Goal: Information Seeking & Learning: Learn about a topic

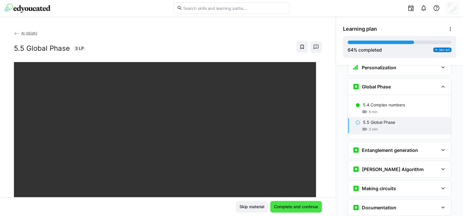
click at [284, 203] on span "Complete and continue" at bounding box center [296, 207] width 52 height 12
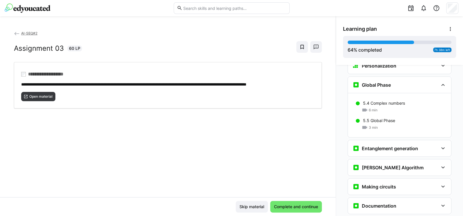
scroll to position [787, 0]
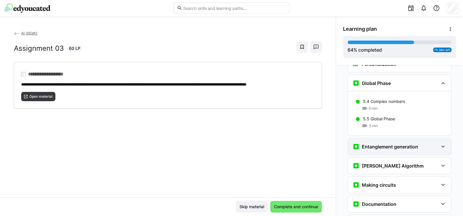
click at [376, 144] on h3 "Entanglement generation" at bounding box center [390, 147] width 56 height 6
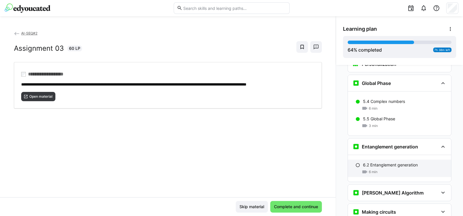
click at [375, 162] on p "6.2 Entanglement generation" at bounding box center [390, 165] width 55 height 6
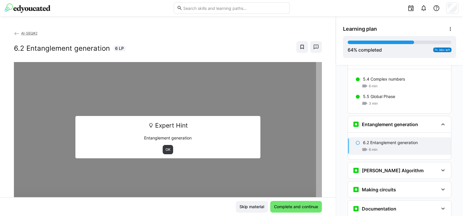
scroll to position [847, 0]
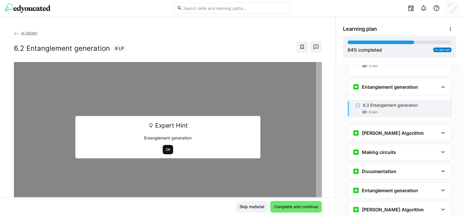
click at [165, 150] on span "OK" at bounding box center [168, 149] width 6 height 5
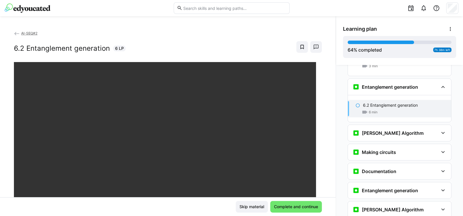
scroll to position [34, 0]
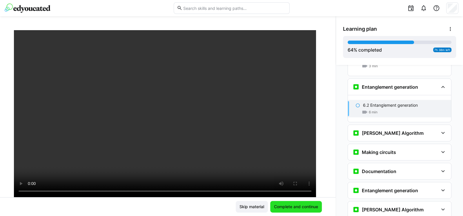
click at [291, 205] on span "Complete and continue" at bounding box center [296, 207] width 46 height 6
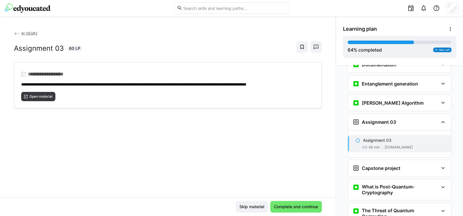
scroll to position [849, 0]
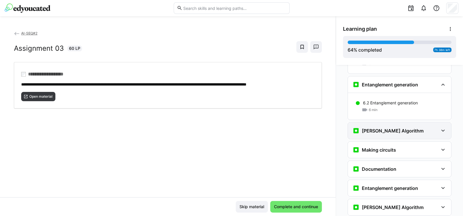
click at [390, 128] on h3 "[PERSON_NAME] Algorithm" at bounding box center [393, 131] width 62 height 6
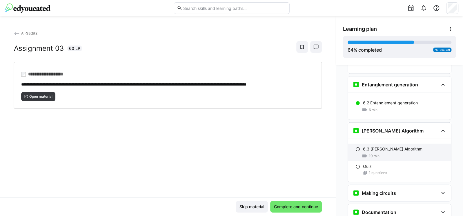
click at [381, 146] on p "6.3 [PERSON_NAME] Algorithm" at bounding box center [392, 149] width 59 height 6
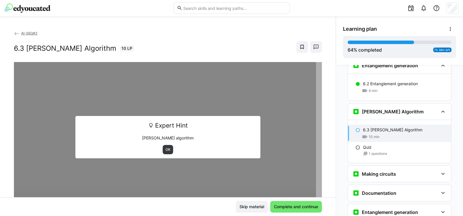
scroll to position [893, 0]
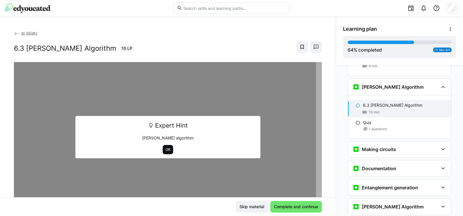
click at [166, 148] on span "OK" at bounding box center [168, 149] width 6 height 5
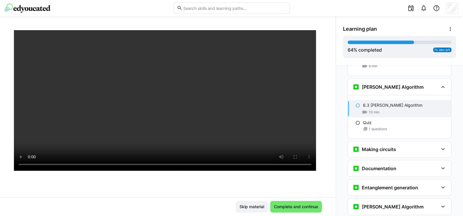
scroll to position [99, 0]
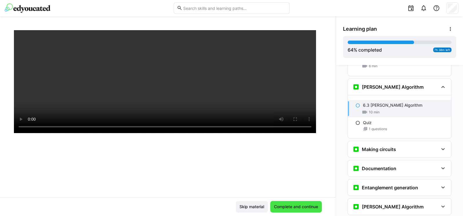
click at [303, 207] on span "Complete and continue" at bounding box center [296, 207] width 46 height 6
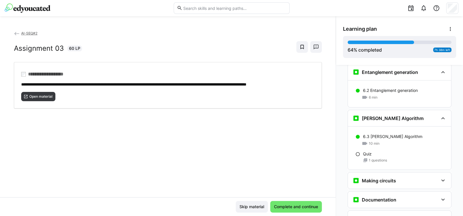
scroll to position [857, 0]
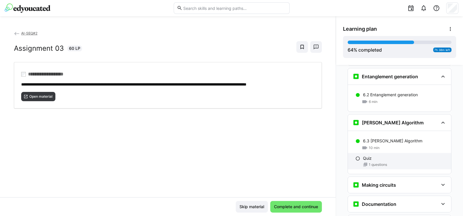
click at [382, 162] on span "1 questions" at bounding box center [377, 164] width 18 height 5
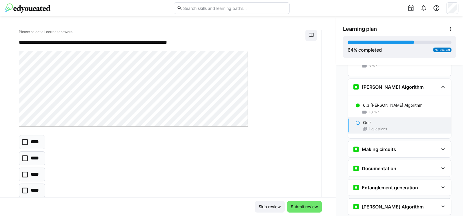
scroll to position [0, 0]
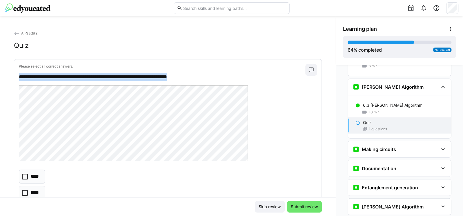
drag, startPoint x: 19, startPoint y: 76, endPoint x: 216, endPoint y: 80, distance: 196.5
click at [216, 80] on p "**********" at bounding box center [159, 77] width 281 height 8
copy p "**********"
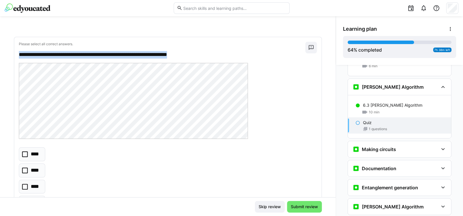
scroll to position [34, 0]
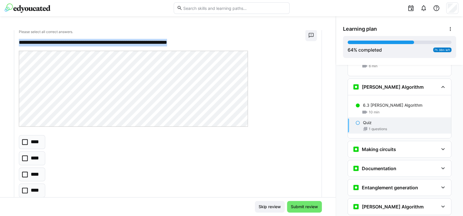
click at [26, 142] on icon at bounding box center [25, 142] width 6 height 6
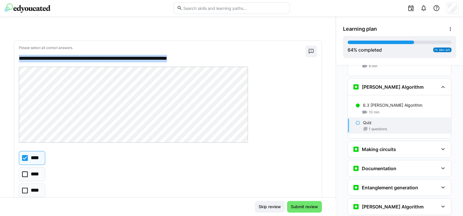
scroll to position [53, 0]
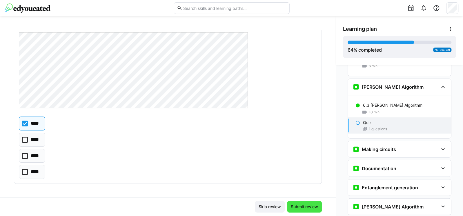
click at [302, 207] on span "Submit review" at bounding box center [304, 207] width 29 height 6
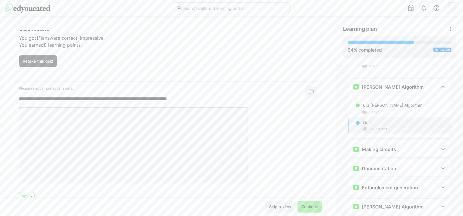
scroll to position [64, 0]
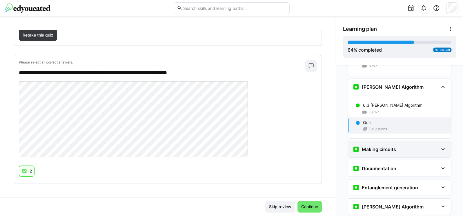
click at [368, 146] on h3 "Making circuits" at bounding box center [379, 149] width 34 height 6
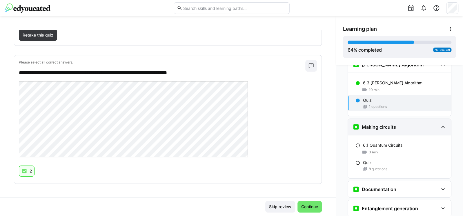
scroll to position [928, 0]
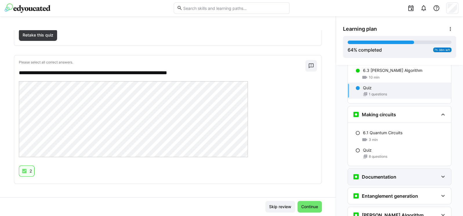
click at [372, 174] on h3 "Documentation" at bounding box center [379, 177] width 34 height 6
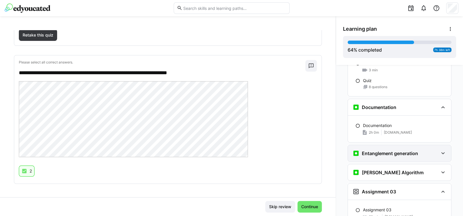
click at [371, 150] on h3 "Entanglement generation" at bounding box center [390, 153] width 56 height 6
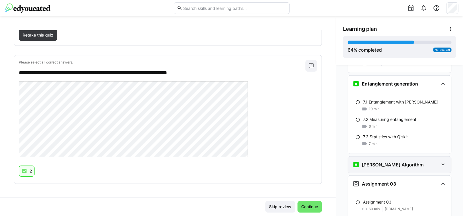
scroll to position [1102, 0]
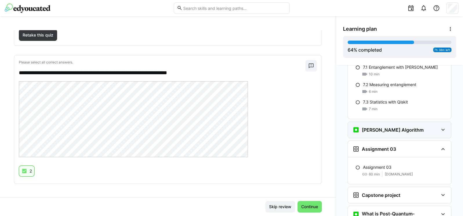
click at [370, 127] on h3 "[PERSON_NAME] Algorithm" at bounding box center [393, 130] width 62 height 6
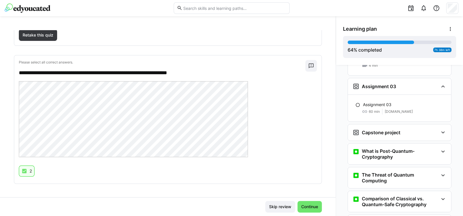
scroll to position [1241, 0]
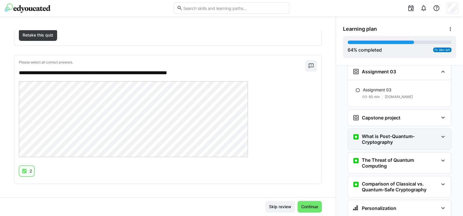
click at [379, 133] on h3 "What is Post-Quantum-Cryptography" at bounding box center [400, 139] width 76 height 12
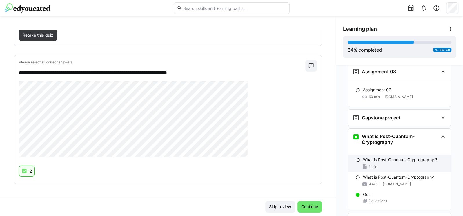
scroll to position [1275, 0]
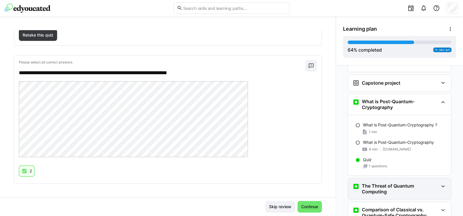
click at [384, 183] on h3 "The Threat of Quantum Computing" at bounding box center [400, 189] width 76 height 12
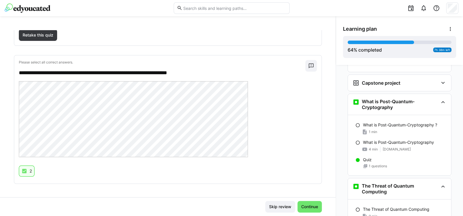
scroll to position [1348, 0]
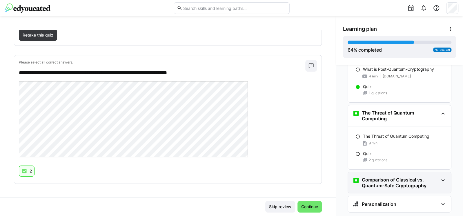
click at [382, 177] on h3 "Comparison of Classical vs. Quantum-Safe Cryptography" at bounding box center [400, 183] width 76 height 12
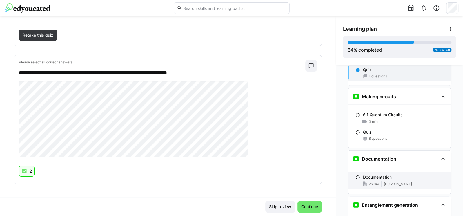
scroll to position [929, 0]
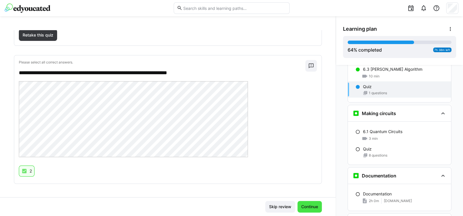
click at [316, 202] on span "Continue" at bounding box center [309, 207] width 24 height 12
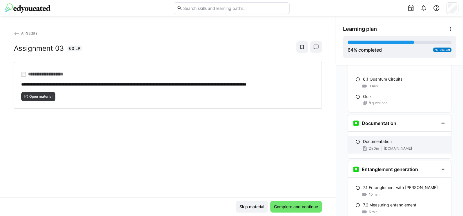
scroll to position [947, 0]
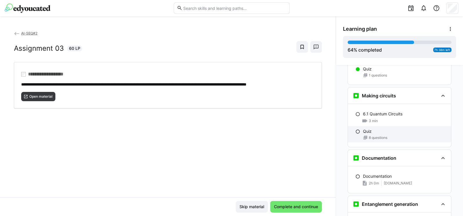
click at [391, 128] on div "Quiz" at bounding box center [404, 131] width 83 height 6
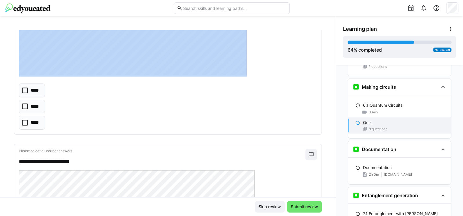
scroll to position [348, 0]
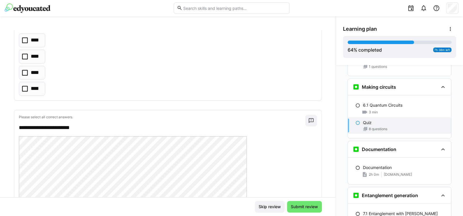
drag, startPoint x: 19, startPoint y: 75, endPoint x: 247, endPoint y: 111, distance: 231.4
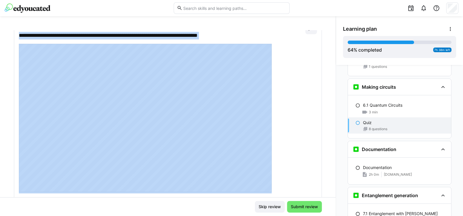
scroll to position [0, 0]
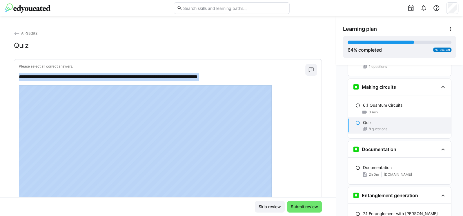
click at [238, 74] on p "**********" at bounding box center [159, 77] width 281 height 8
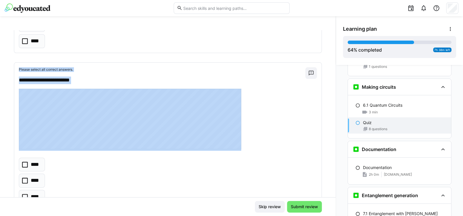
scroll to position [1397, 0]
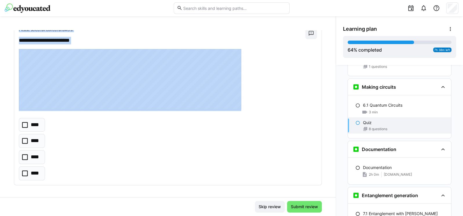
drag, startPoint x: 12, startPoint y: 76, endPoint x: 135, endPoint y: 160, distance: 148.9
click at [135, 160] on div "**********" at bounding box center [167, 113] width 335 height 167
copy div "**********"
click at [276, 72] on div at bounding box center [168, 80] width 298 height 62
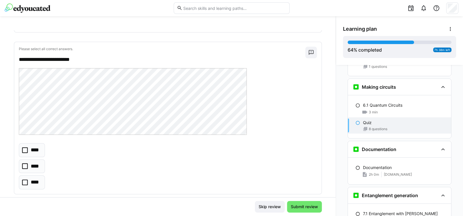
scroll to position [278, 0]
drag, startPoint x: 87, startPoint y: 57, endPoint x: 12, endPoint y: 58, distance: 75.0
click at [12, 58] on div "**********" at bounding box center [167, 113] width 335 height 167
copy p "**********"
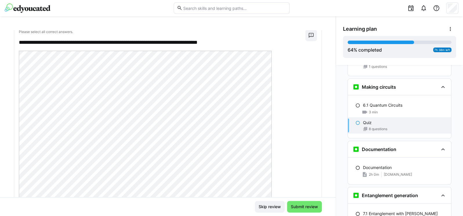
scroll to position [104, 0]
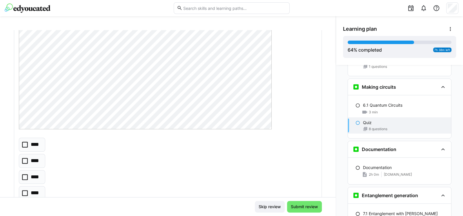
click at [24, 143] on icon at bounding box center [25, 145] width 6 height 6
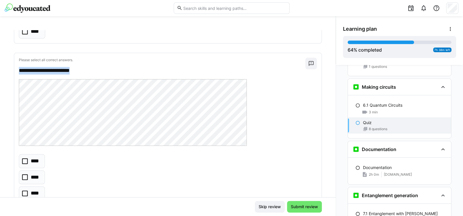
scroll to position [278, 0]
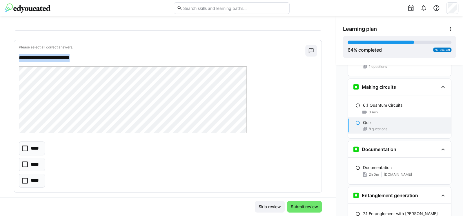
click at [26, 165] on icon at bounding box center [25, 164] width 6 height 6
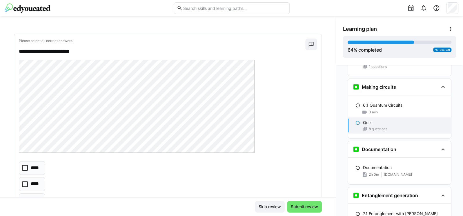
scroll to position [486, 0]
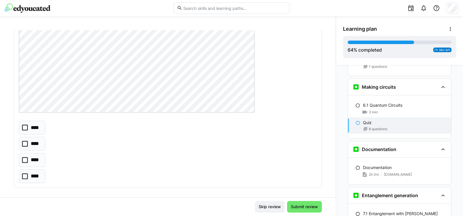
click at [25, 173] on icon at bounding box center [25, 176] width 6 height 6
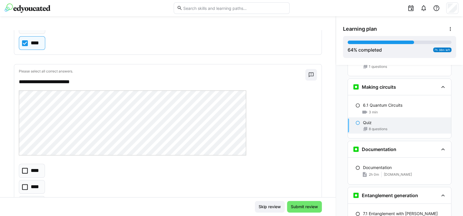
scroll to position [660, 0]
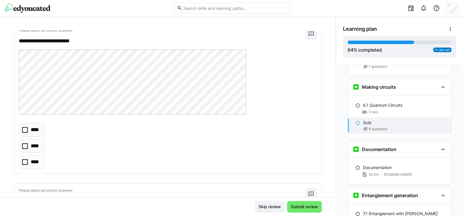
click at [25, 160] on icon at bounding box center [25, 162] width 6 height 6
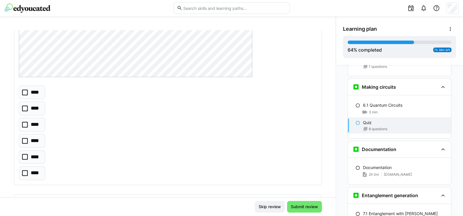
scroll to position [904, 0]
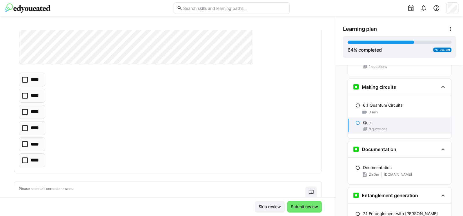
click at [138, 89] on div "**** **** **** **** **** ****" at bounding box center [168, 120] width 298 height 94
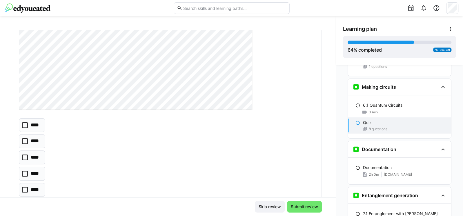
scroll to position [869, 0]
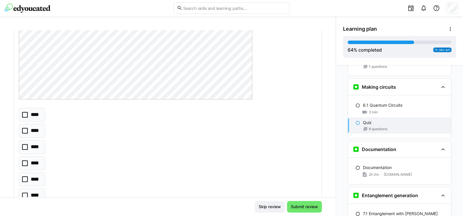
click at [28, 177] on icon at bounding box center [25, 179] width 6 height 6
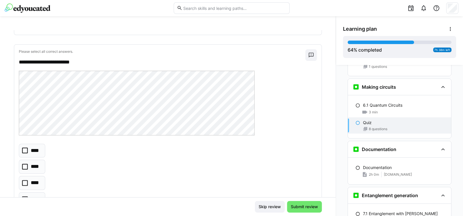
scroll to position [1043, 0]
click at [113, 136] on div "**********" at bounding box center [167, 126] width 307 height 166
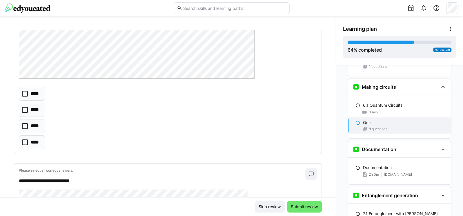
scroll to position [1112, 0]
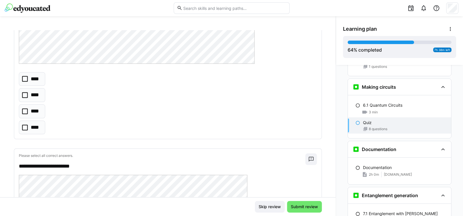
click at [152, 120] on div "**** **** **** ****" at bounding box center [168, 103] width 298 height 62
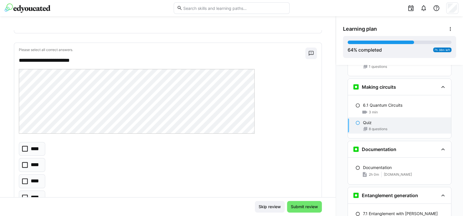
scroll to position [1078, 0]
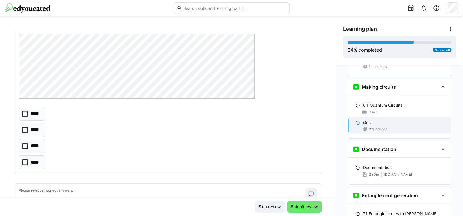
click at [25, 130] on icon at bounding box center [25, 130] width 6 height 6
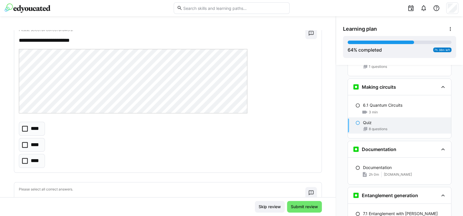
scroll to position [1224, 0]
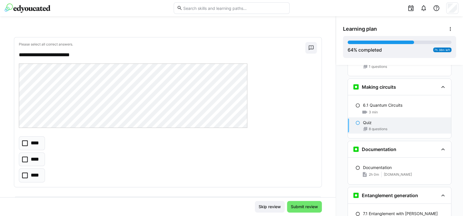
click at [25, 141] on icon at bounding box center [25, 143] width 6 height 6
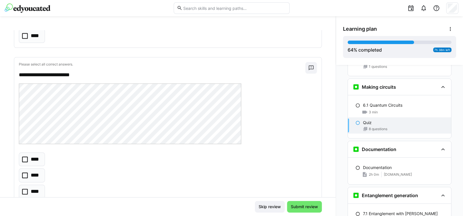
scroll to position [1397, 0]
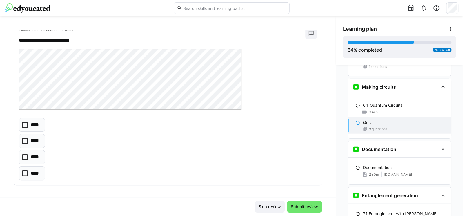
click at [26, 154] on icon at bounding box center [25, 157] width 6 height 6
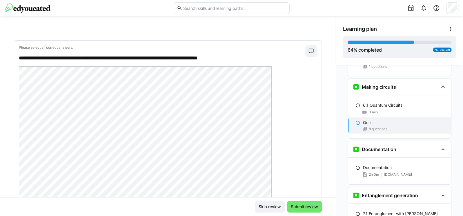
scroll to position [0, 0]
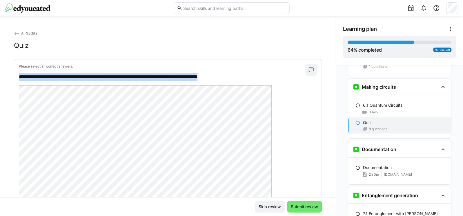
drag, startPoint x: 15, startPoint y: 74, endPoint x: 253, endPoint y: 79, distance: 238.2
click at [253, 79] on div "**********" at bounding box center [167, 183] width 307 height 249
copy p "**********"
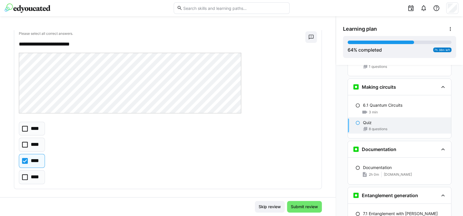
scroll to position [1397, 0]
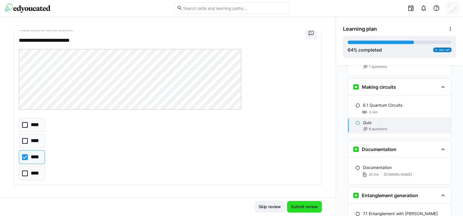
click at [291, 205] on span "Submit review" at bounding box center [304, 207] width 29 height 6
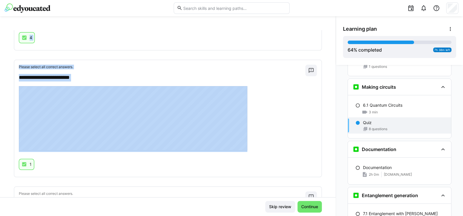
scroll to position [1124, 0]
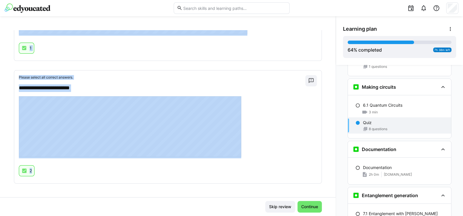
drag, startPoint x: 18, startPoint y: 91, endPoint x: 131, endPoint y: 189, distance: 150.1
click at [131, 189] on div "**********" at bounding box center [167, 113] width 335 height 167
copy app-question-results-container "**********"
click at [288, 112] on div at bounding box center [168, 127] width 298 height 62
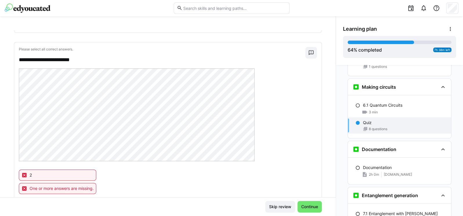
scroll to position [417, 0]
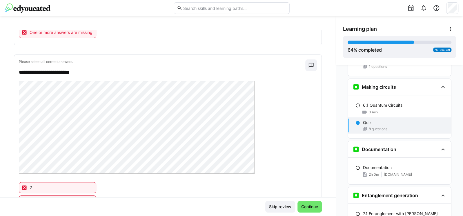
click at [158, 77] on div "**********" at bounding box center [167, 134] width 307 height 158
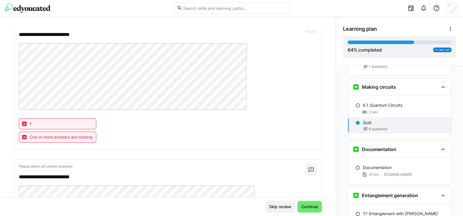
scroll to position [243, 0]
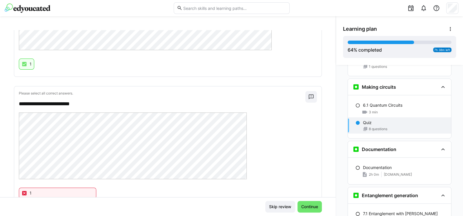
click at [154, 106] on p "**********" at bounding box center [159, 104] width 281 height 8
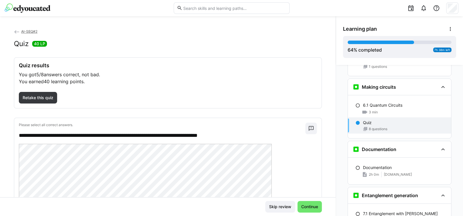
scroll to position [0, 0]
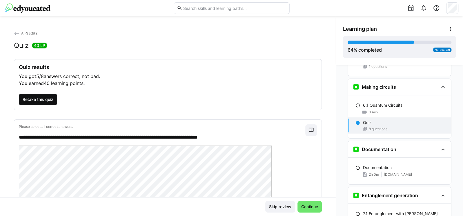
click at [46, 99] on span "Retake this quiz" at bounding box center [38, 99] width 32 height 6
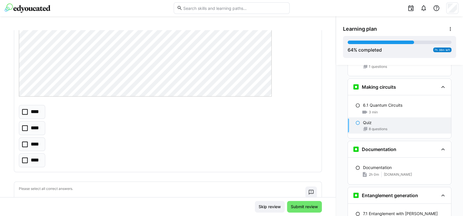
scroll to position [139, 0]
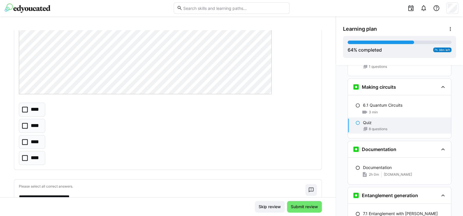
click at [28, 108] on eds-checkbox "****" at bounding box center [32, 110] width 26 height 14
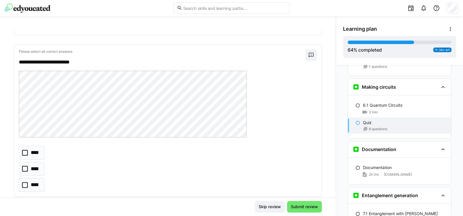
scroll to position [278, 0]
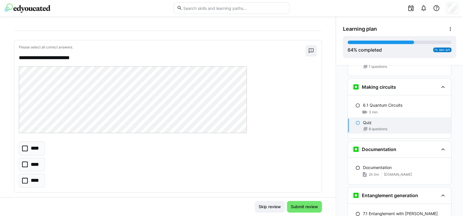
click at [27, 182] on icon at bounding box center [25, 181] width 6 height 6
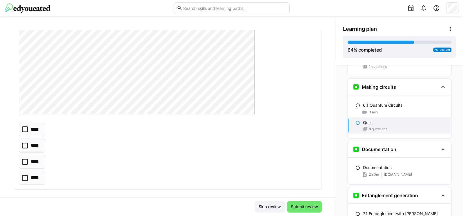
scroll to position [486, 0]
click at [24, 159] on icon at bounding box center [25, 160] width 6 height 6
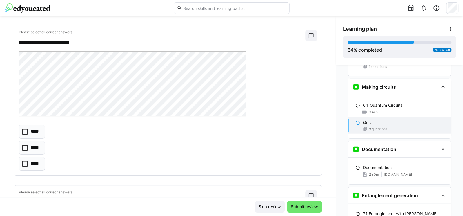
scroll to position [660, 0]
click at [24, 145] on icon at bounding box center [25, 146] width 6 height 6
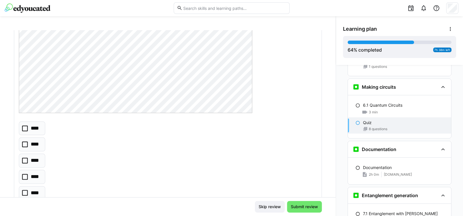
scroll to position [869, 0]
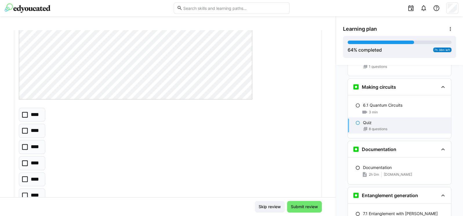
click at [28, 176] on eds-checkbox "****" at bounding box center [32, 179] width 26 height 14
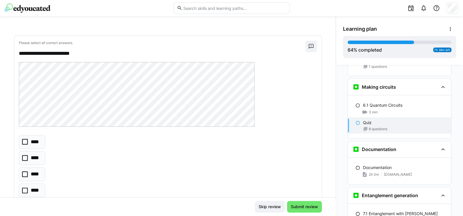
scroll to position [1078, 0]
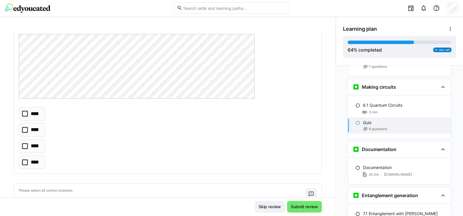
click at [23, 128] on icon at bounding box center [25, 130] width 6 height 6
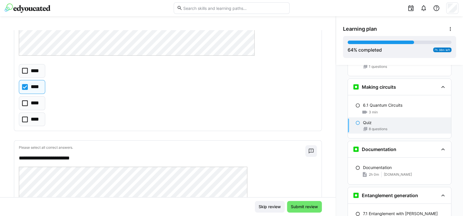
scroll to position [1182, 0]
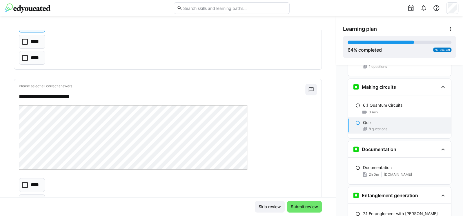
click at [24, 182] on icon at bounding box center [25, 185] width 6 height 6
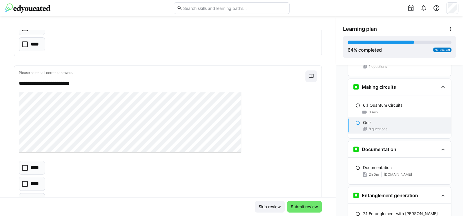
scroll to position [1390, 0]
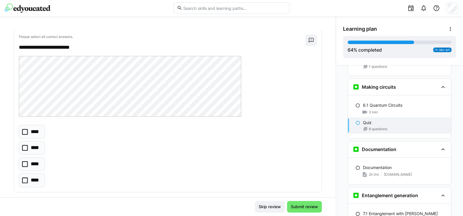
click at [25, 163] on icon at bounding box center [25, 164] width 6 height 6
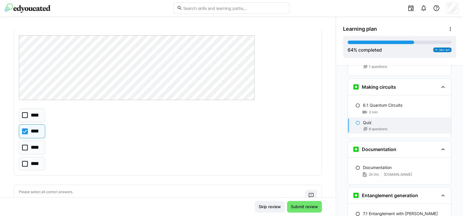
scroll to position [1078, 0]
click at [293, 207] on span "Submit review" at bounding box center [304, 207] width 29 height 6
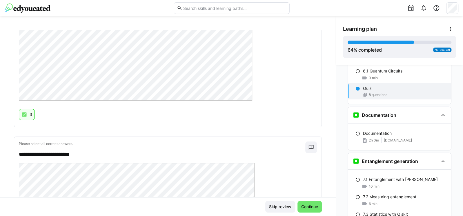
scroll to position [990, 0]
click at [299, 202] on span "Continue" at bounding box center [309, 207] width 24 height 12
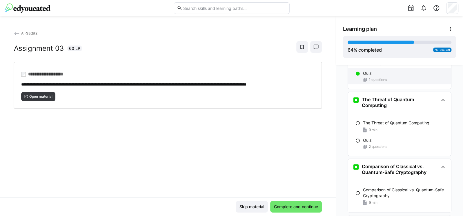
scroll to position [1364, 0]
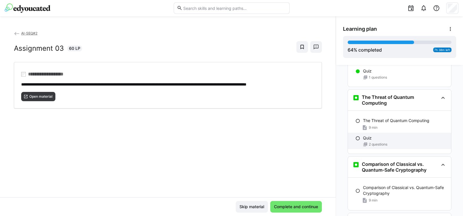
click at [400, 135] on div "Quiz" at bounding box center [404, 138] width 83 height 6
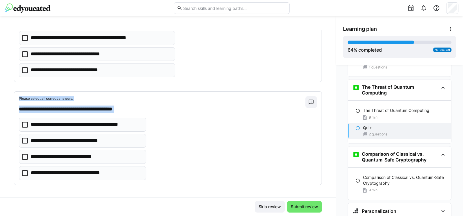
scroll to position [71, 0]
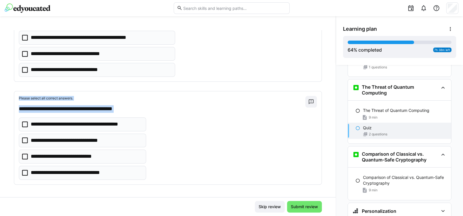
drag, startPoint x: 16, startPoint y: 41, endPoint x: 209, endPoint y: 150, distance: 222.3
click at [209, 150] on div "**********" at bounding box center [168, 86] width 308 height 196
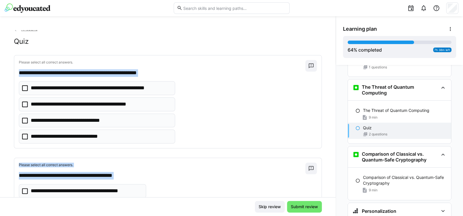
scroll to position [0, 0]
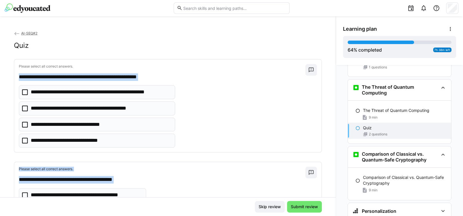
copy div "**********"
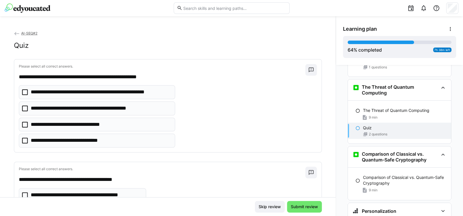
click at [31, 205] on div "Skip review Submit review" at bounding box center [168, 207] width 308 height 12
click at [24, 92] on icon at bounding box center [25, 92] width 6 height 6
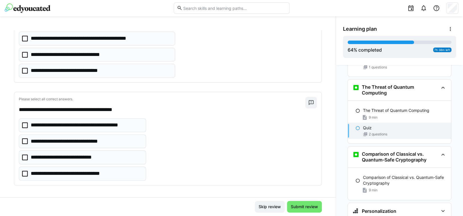
scroll to position [71, 0]
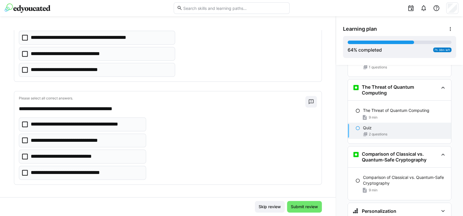
click at [23, 121] on icon at bounding box center [25, 124] width 6 height 6
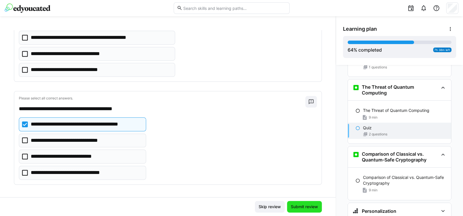
click at [299, 204] on span "Submit review" at bounding box center [304, 207] width 29 height 6
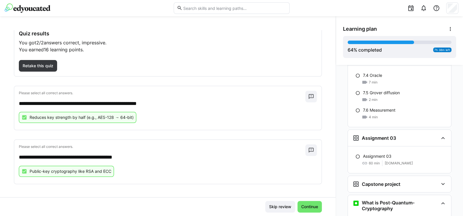
scroll to position [1172, 0]
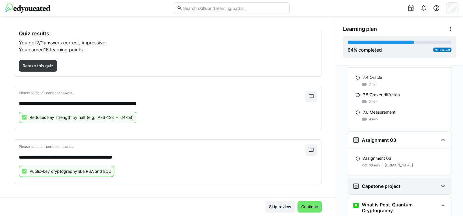
click at [410, 183] on div "Capstone project" at bounding box center [395, 186] width 86 height 7
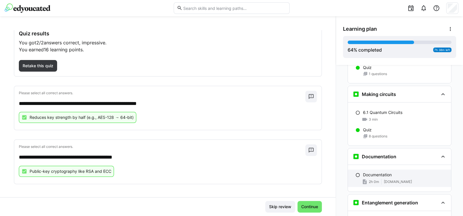
scroll to position [929, 0]
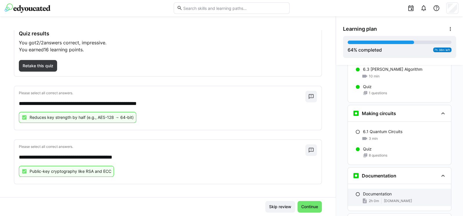
click at [375, 198] on span "2h 0m" at bounding box center [373, 200] width 10 height 5
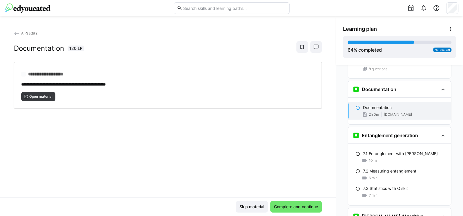
scroll to position [1018, 0]
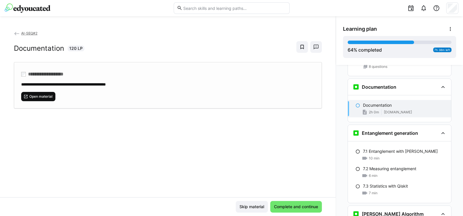
click at [39, 96] on span "Open material" at bounding box center [41, 96] width 24 height 5
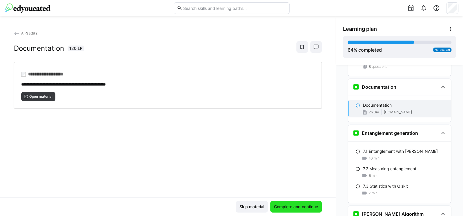
click at [305, 208] on span "Complete and continue" at bounding box center [296, 207] width 46 height 6
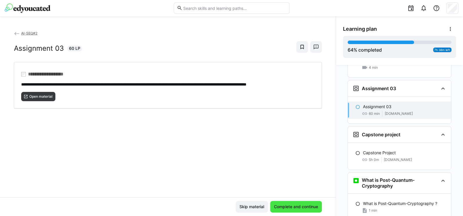
scroll to position [1225, 0]
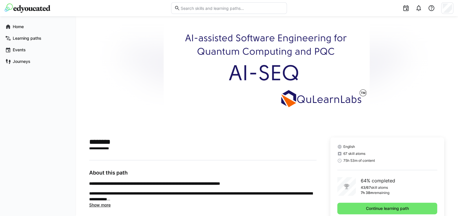
scroll to position [91, 0]
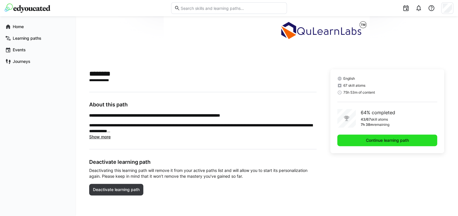
click at [374, 135] on span "Continue learning path" at bounding box center [387, 140] width 100 height 12
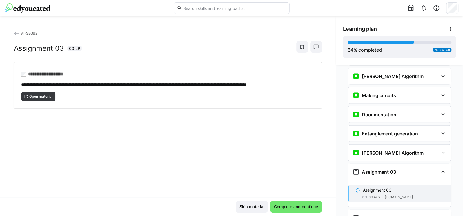
scroll to position [809, 0]
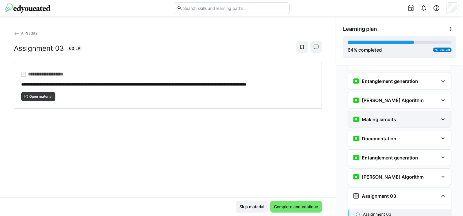
click at [389, 116] on h3 "Making circuits" at bounding box center [379, 119] width 34 height 6
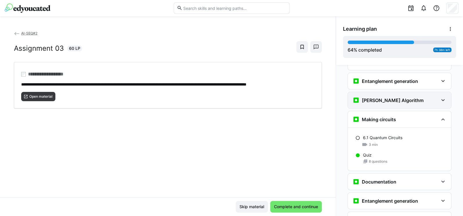
click at [393, 97] on h3 "[PERSON_NAME] Algorithm" at bounding box center [393, 100] width 62 height 6
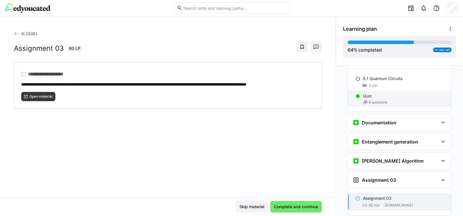
scroll to position [913, 0]
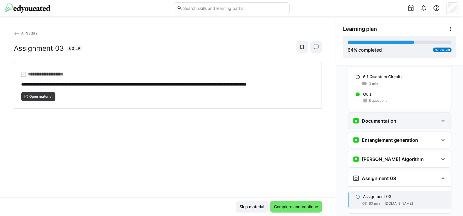
click at [397, 113] on div "Documentation" at bounding box center [399, 121] width 103 height 16
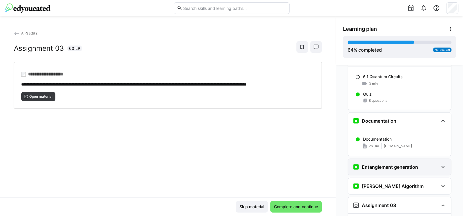
click at [390, 163] on div "Entanglement generation" at bounding box center [384, 166] width 65 height 7
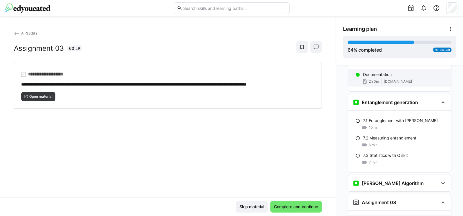
scroll to position [982, 0]
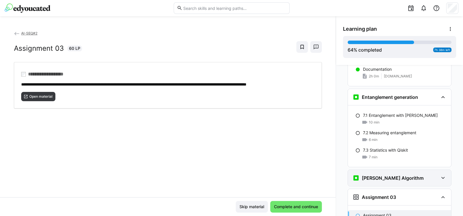
click at [389, 175] on h3 "[PERSON_NAME] Algorithm" at bounding box center [393, 178] width 62 height 6
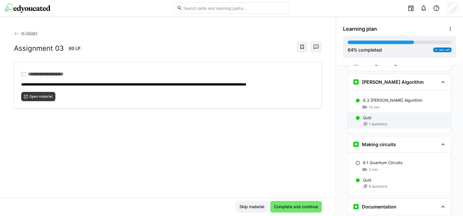
scroll to position [774, 0]
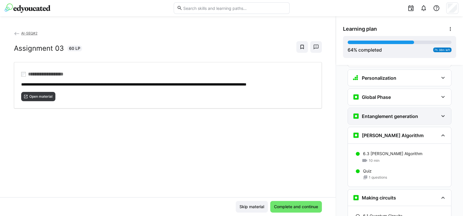
click at [378, 112] on div "Entanglement generation" at bounding box center [384, 115] width 65 height 7
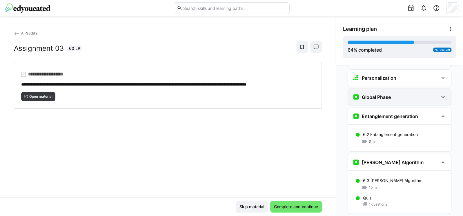
click at [382, 94] on h3 "Global Phase" at bounding box center [376, 97] width 29 height 6
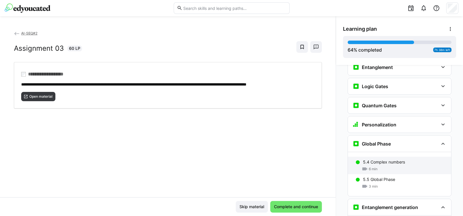
scroll to position [704, 0]
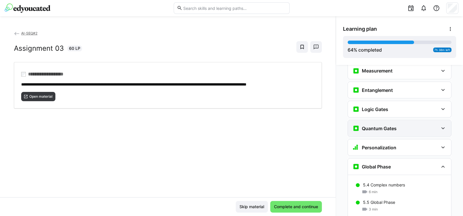
click at [376, 120] on div "Quantum Gates" at bounding box center [399, 128] width 103 height 16
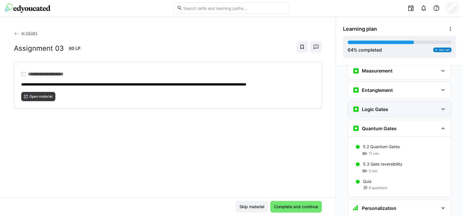
click at [383, 105] on div "Logic Gates" at bounding box center [370, 108] width 36 height 7
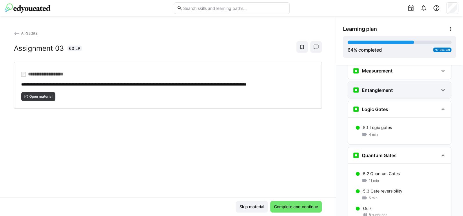
click at [381, 85] on div "Entanglement" at bounding box center [399, 90] width 103 height 16
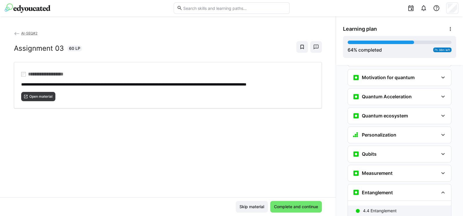
scroll to position [600, 0]
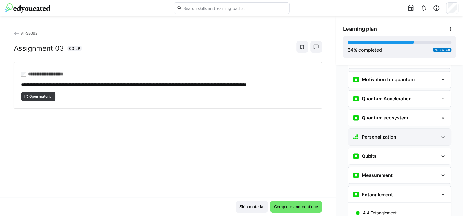
click at [375, 134] on h3 "Personalization" at bounding box center [379, 137] width 34 height 6
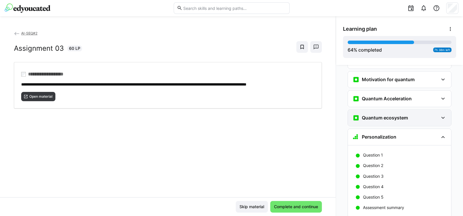
click at [376, 115] on h3 "Quantum ecosystem" at bounding box center [385, 118] width 46 height 6
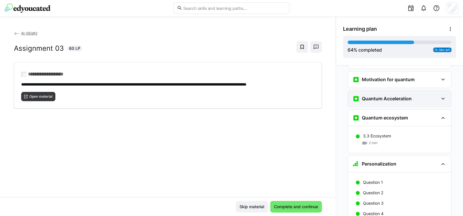
click at [379, 96] on h3 "Quantum Acceleration" at bounding box center [387, 99] width 50 height 6
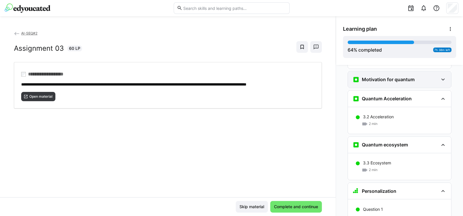
click at [378, 76] on div "Motivation for quantum" at bounding box center [383, 79] width 62 height 7
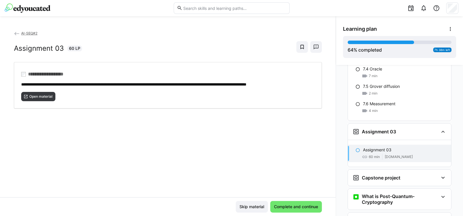
scroll to position [1503, 0]
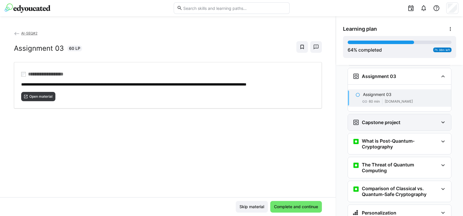
click at [379, 116] on div "Capstone project" at bounding box center [399, 122] width 103 height 16
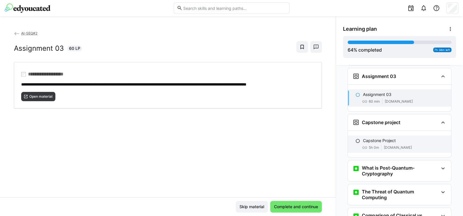
click at [380, 138] on p "Capstone Project" at bounding box center [379, 141] width 33 height 6
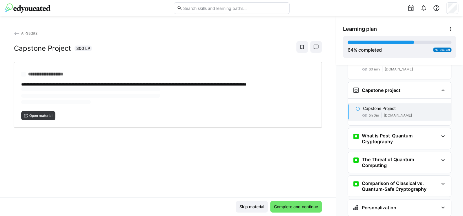
scroll to position [1539, 0]
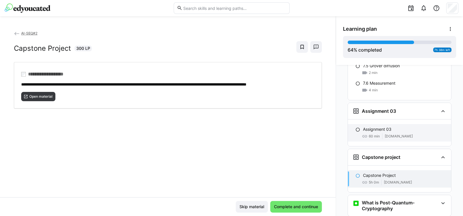
click at [388, 134] on span "[DOMAIN_NAME]" at bounding box center [398, 136] width 28 height 5
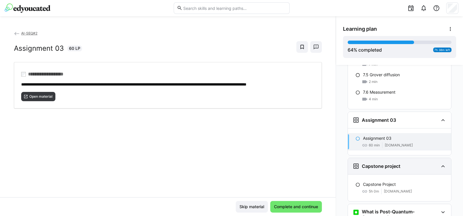
scroll to position [1458, 0]
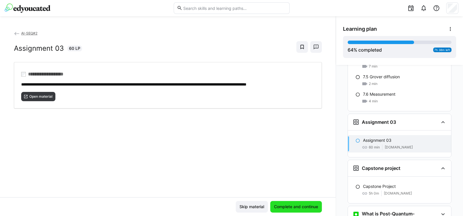
click at [299, 207] on span "Complete and continue" at bounding box center [296, 207] width 46 height 6
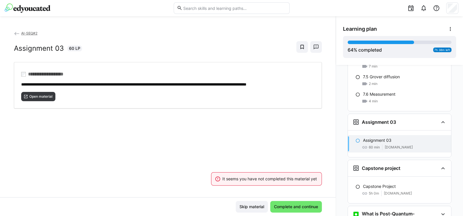
click at [254, 143] on div "**********" at bounding box center [167, 113] width 335 height 167
click at [34, 93] on div "**********" at bounding box center [168, 85] width 308 height 46
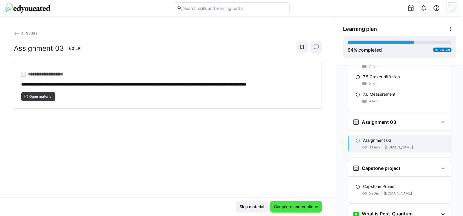
click at [291, 209] on span "Complete and continue" at bounding box center [296, 207] width 46 height 6
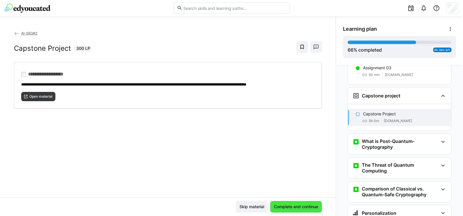
scroll to position [1539, 0]
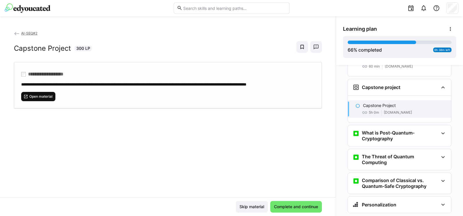
click at [37, 99] on span "Open material" at bounding box center [41, 96] width 24 height 5
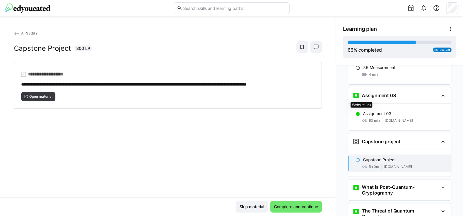
scroll to position [1469, 0]
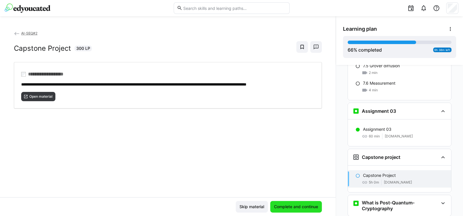
click at [291, 207] on span "Complete and continue" at bounding box center [296, 207] width 46 height 6
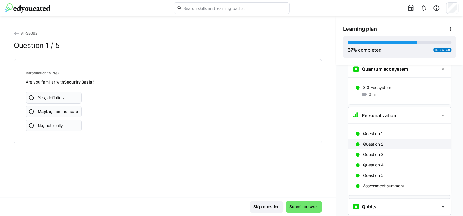
scroll to position [811, 0]
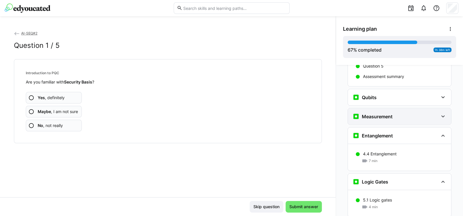
click at [388, 108] on div "Measurement" at bounding box center [399, 116] width 103 height 16
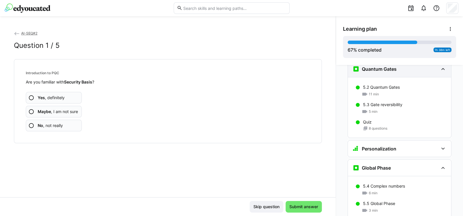
scroll to position [1020, 0]
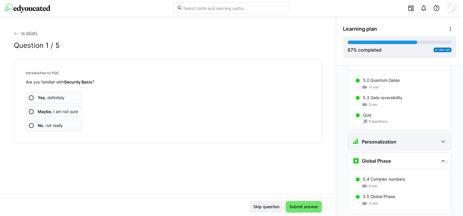
click at [386, 139] on h3 "Personalization" at bounding box center [379, 142] width 34 height 6
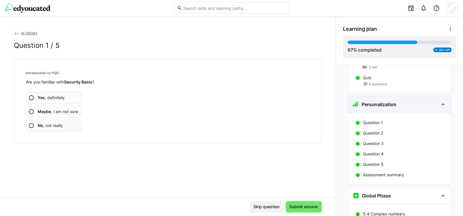
scroll to position [1090, 0]
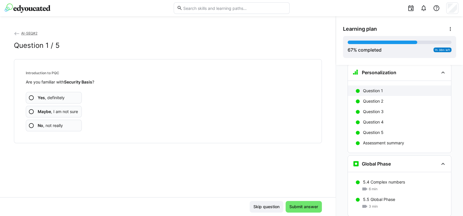
click at [366, 88] on p "Question 1" at bounding box center [373, 91] width 20 height 6
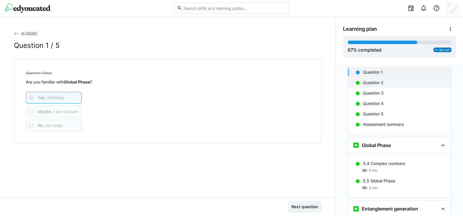
scroll to position [1110, 0]
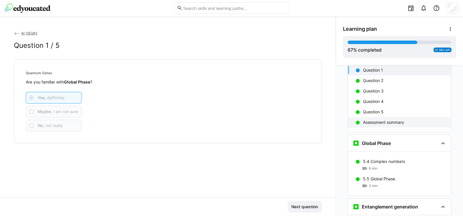
click at [389, 117] on div "Assessment summary" at bounding box center [399, 122] width 103 height 10
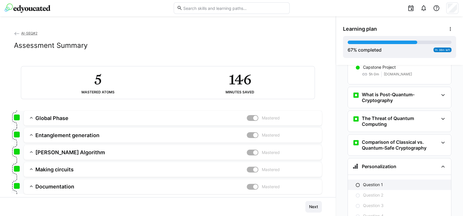
scroll to position [1701, 0]
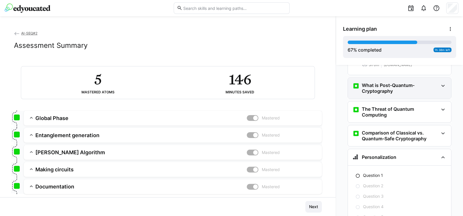
click at [379, 82] on h3 "What is Post-Quantum-Cryptography" at bounding box center [400, 88] width 76 height 12
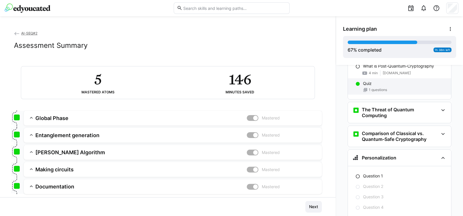
scroll to position [1771, 0]
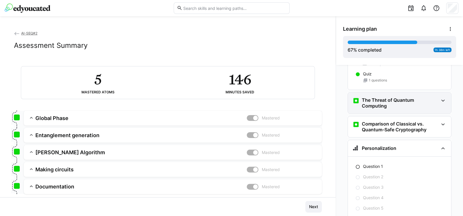
click at [383, 97] on h3 "The Threat of Quantum Computing" at bounding box center [400, 103] width 76 height 12
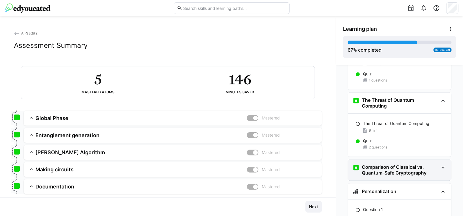
click at [391, 164] on h3 "Comparison of Classical vs. Quantum-Safe Cryptography" at bounding box center [400, 170] width 76 height 12
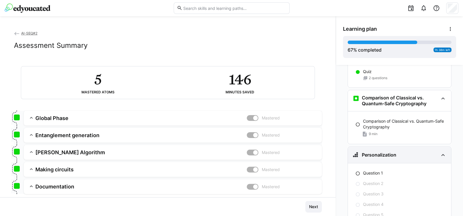
click at [396, 151] on div "Personalization" at bounding box center [395, 154] width 86 height 7
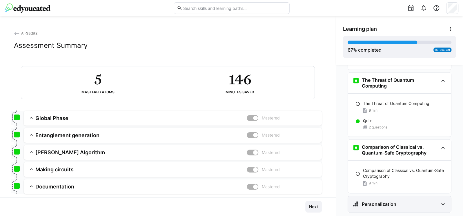
click at [396, 196] on div "Personalization" at bounding box center [399, 204] width 103 height 16
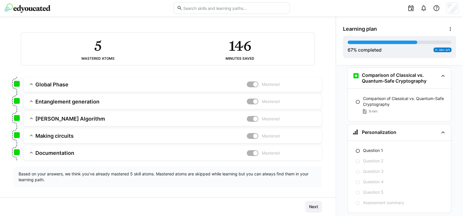
scroll to position [37, 0]
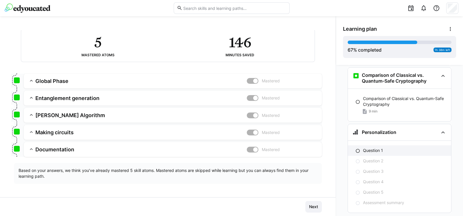
click at [378, 147] on p "Question 1" at bounding box center [373, 150] width 20 height 6
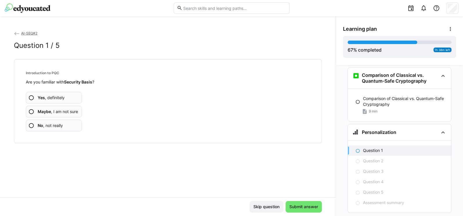
click at [55, 98] on span "Yes , definitely" at bounding box center [51, 98] width 27 height 6
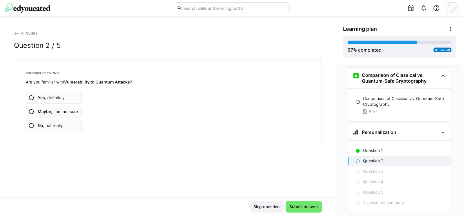
click at [61, 95] on span "Yes , definitely" at bounding box center [51, 98] width 27 height 6
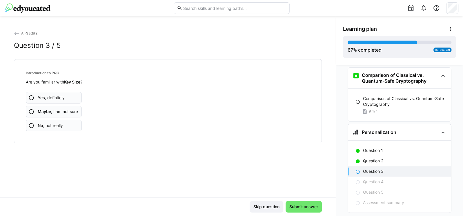
click at [56, 99] on span "Yes , definitely" at bounding box center [51, 98] width 27 height 6
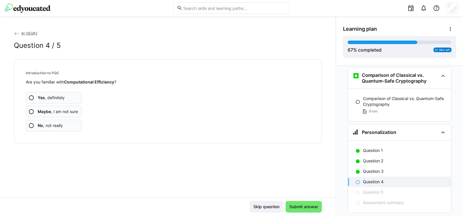
click at [60, 96] on span "Yes , definitely" at bounding box center [51, 98] width 27 height 6
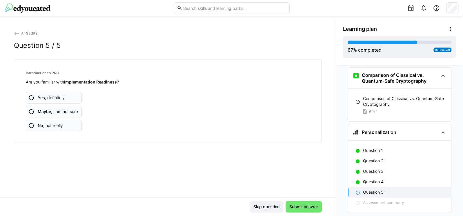
click at [56, 97] on span "Yes , definitely" at bounding box center [51, 98] width 27 height 6
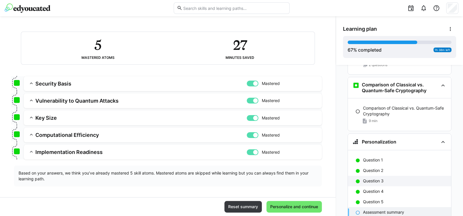
scroll to position [1863, 0]
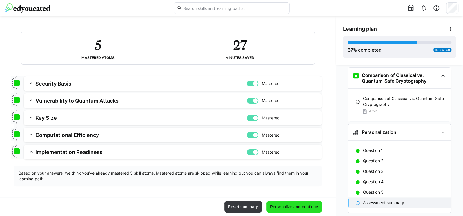
click at [298, 205] on span "Personalize and continue" at bounding box center [294, 207] width 50 height 6
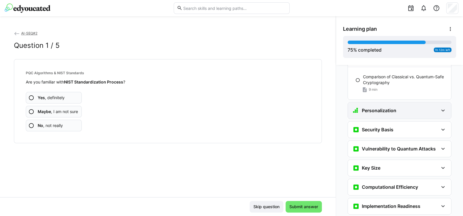
scroll to position [1872, 0]
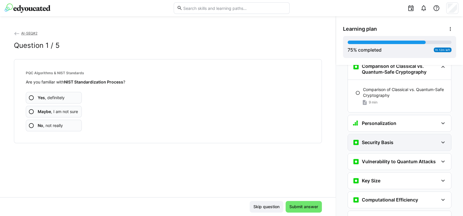
click at [367, 139] on h3 "Security Basis" at bounding box center [378, 142] width 32 height 6
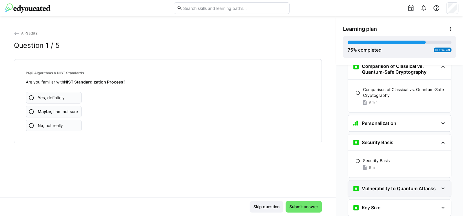
click at [382, 180] on div "Vulnerability to Quantum Attacks" at bounding box center [399, 188] width 103 height 16
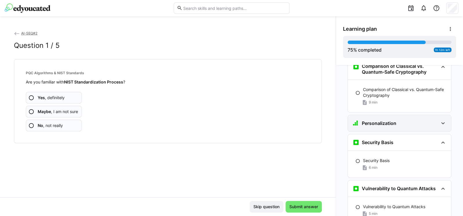
click at [390, 115] on div "Personalization" at bounding box center [399, 123] width 103 height 16
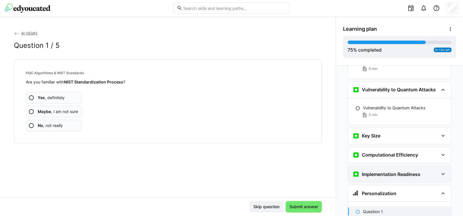
scroll to position [2045, 0]
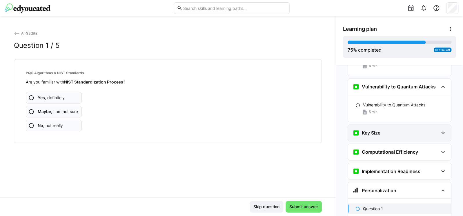
click at [377, 125] on div "Key Size" at bounding box center [399, 133] width 103 height 16
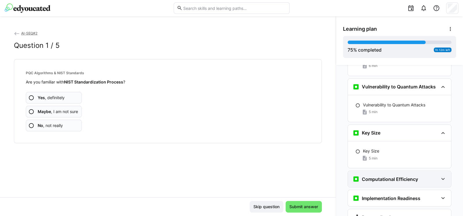
click at [378, 176] on h3 "Computational Efficiency" at bounding box center [390, 179] width 56 height 6
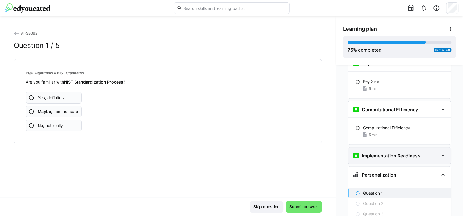
click at [380, 152] on div "Implementation Readiness" at bounding box center [386, 155] width 68 height 7
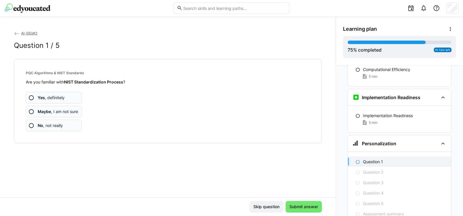
scroll to position [2184, 0]
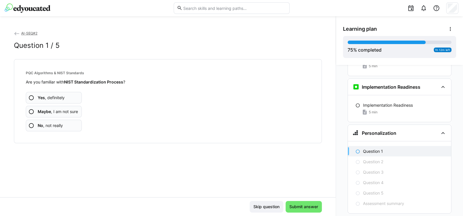
click at [58, 99] on span "Yes , definitely" at bounding box center [51, 98] width 27 height 6
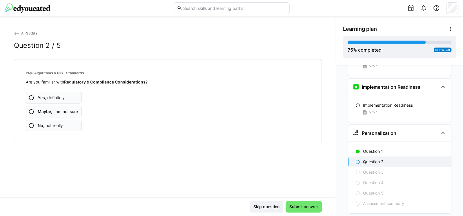
click at [65, 95] on app-assessment-question-radio "Yes , definitely" at bounding box center [54, 98] width 56 height 12
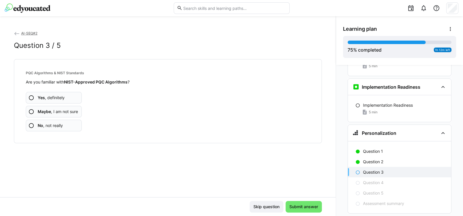
click at [73, 96] on app-assessment-question-radio "Yes , definitely" at bounding box center [54, 98] width 56 height 12
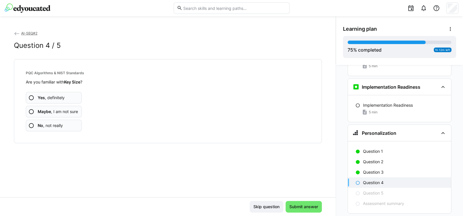
click at [72, 97] on app-assessment-question-radio "Yes , definitely" at bounding box center [54, 98] width 56 height 12
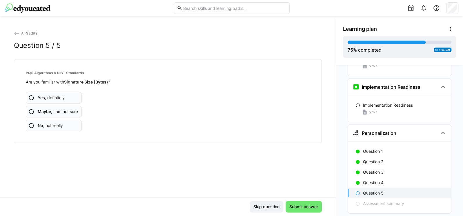
click at [62, 95] on span "Yes , definitely" at bounding box center [51, 98] width 27 height 6
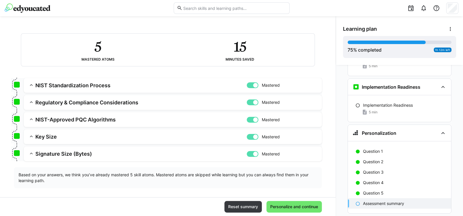
scroll to position [34, 0]
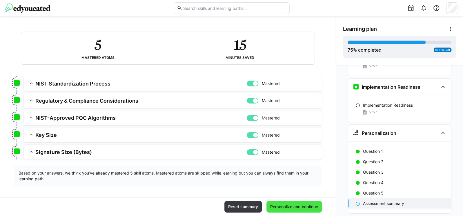
click at [287, 205] on span "Personalize and continue" at bounding box center [294, 207] width 50 height 6
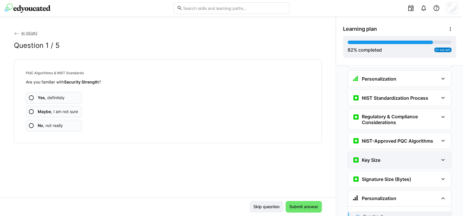
scroll to position [2198, 0]
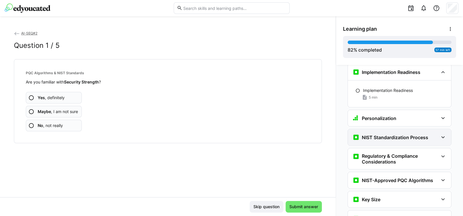
click at [374, 134] on div "NIST Standardization Process" at bounding box center [390, 137] width 76 height 7
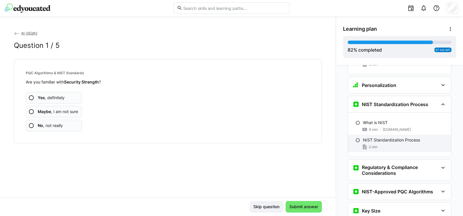
scroll to position [2233, 0]
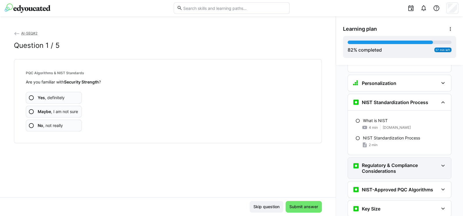
click at [371, 162] on h3 "Regulatory & Compliance Considerations" at bounding box center [400, 168] width 76 height 12
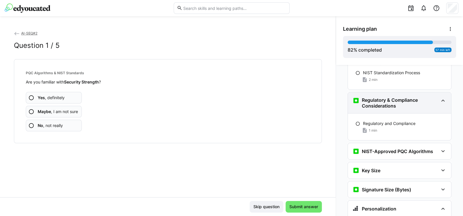
scroll to position [2303, 0]
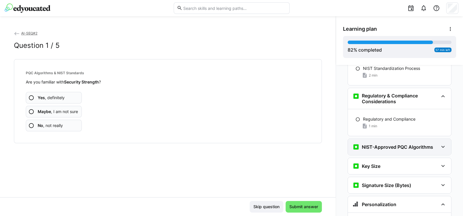
click at [368, 144] on h3 "NIST-Approved PQC Algorithms" at bounding box center [397, 147] width 71 height 6
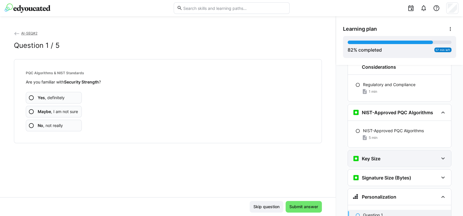
click at [375, 156] on h3 "Key Size" at bounding box center [371, 159] width 19 height 6
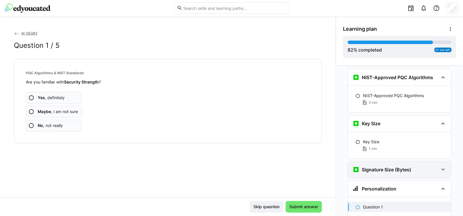
click at [374, 167] on h3 "Signature Size (Bytes)" at bounding box center [386, 170] width 49 height 6
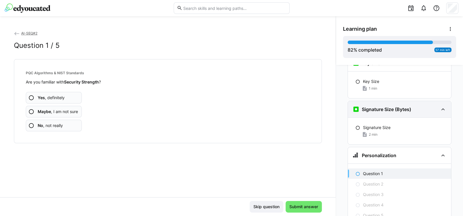
scroll to position [2442, 0]
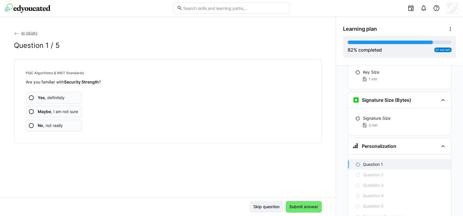
click at [65, 94] on app-assessment-question-radio "Yes , definitely" at bounding box center [54, 98] width 56 height 12
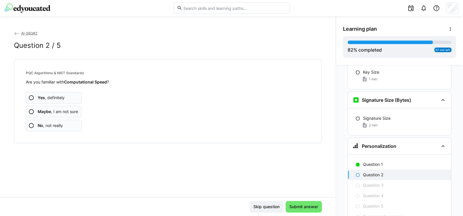
click at [57, 95] on span "Yes , definitely" at bounding box center [51, 98] width 27 height 6
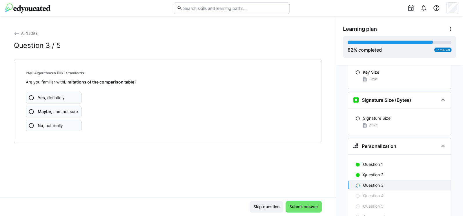
click at [47, 96] on span "Yes , definitely" at bounding box center [51, 98] width 27 height 6
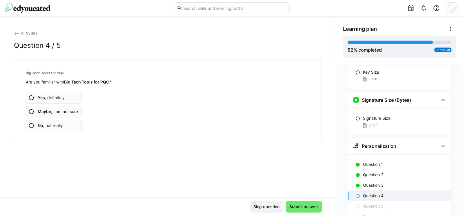
click at [49, 93] on app-assessment-question-radio "Yes , definitely" at bounding box center [54, 98] width 56 height 12
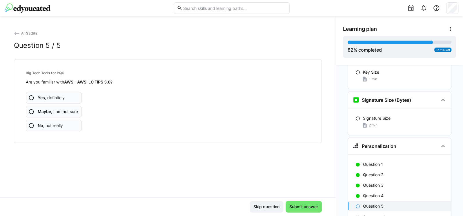
click at [63, 96] on span "Yes , definitely" at bounding box center [51, 98] width 27 height 6
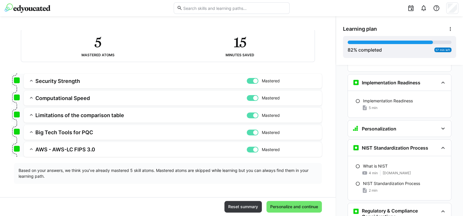
scroll to position [2164, 0]
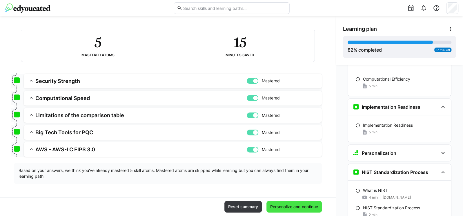
click at [291, 210] on span "Personalize and continue" at bounding box center [293, 207] width 55 height 12
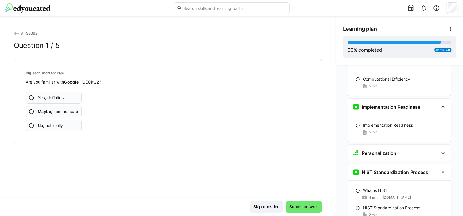
scroll to position [2572, 0]
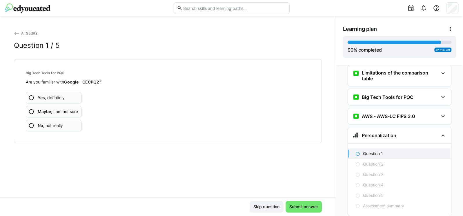
click at [63, 96] on span "Yes , definitely" at bounding box center [51, 98] width 27 height 6
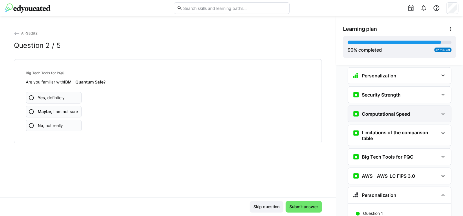
scroll to position [2502, 0]
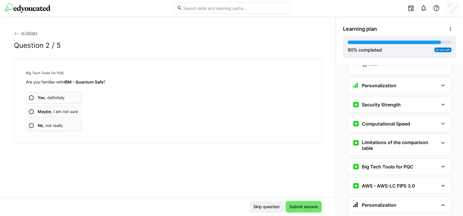
click at [58, 96] on span "Yes , definitely" at bounding box center [51, 98] width 27 height 6
click at [57, 96] on span "Yes , definitely" at bounding box center [51, 98] width 27 height 6
click at [54, 93] on app-assessment-question-radio "Yes , definitely" at bounding box center [54, 98] width 56 height 12
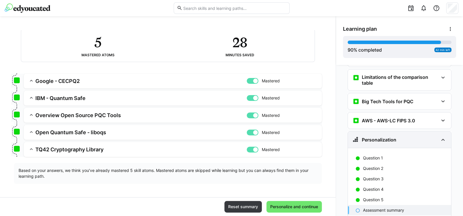
scroll to position [2573, 0]
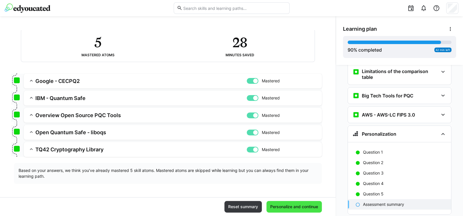
click at [298, 205] on span "Personalize and continue" at bounding box center [294, 207] width 50 height 6
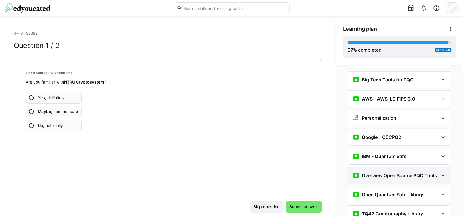
scroll to position [2587, 0]
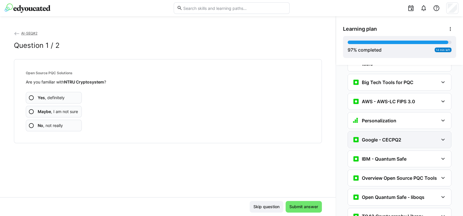
click at [379, 136] on div "Google - CECPQ2" at bounding box center [376, 139] width 49 height 7
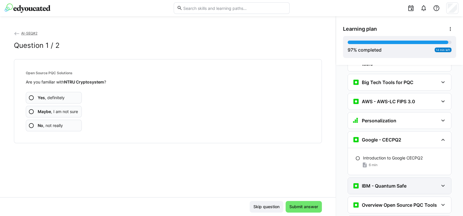
click at [389, 183] on h3 "IBM - Quantum Safe" at bounding box center [384, 186] width 45 height 6
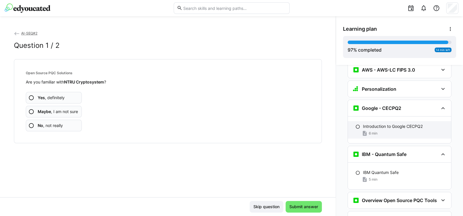
scroll to position [2621, 0]
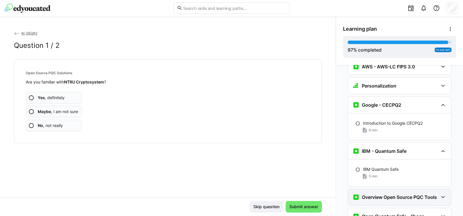
click at [388, 194] on h3 "Overview Open Source PQC Tools" at bounding box center [399, 197] width 75 height 6
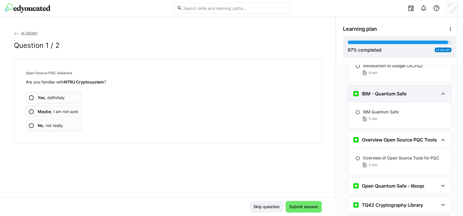
scroll to position [2691, 0]
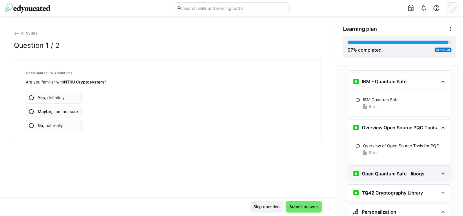
click at [386, 171] on h3 "Open Quantum Safe - liboqs" at bounding box center [393, 174] width 63 height 6
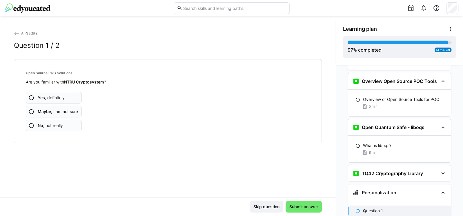
scroll to position [2760, 0]
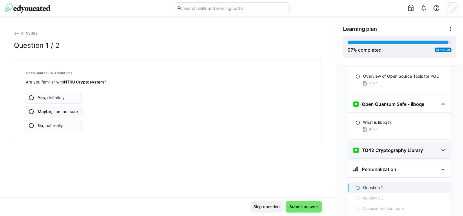
click at [388, 147] on h3 "TQ42 Cryptography Library" at bounding box center [392, 150] width 61 height 6
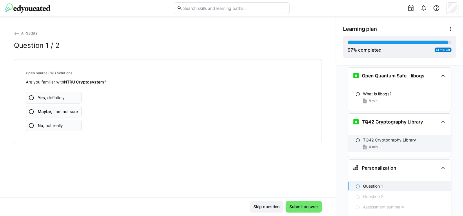
scroll to position [2791, 0]
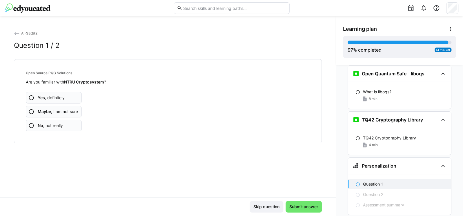
click at [57, 97] on span "Yes , definitely" at bounding box center [51, 98] width 27 height 6
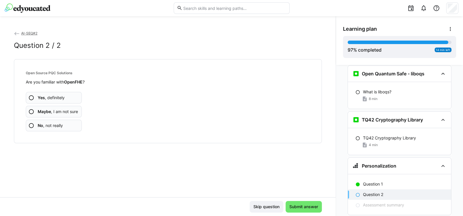
click at [64, 95] on span "Yes , definitely" at bounding box center [51, 98] width 27 height 6
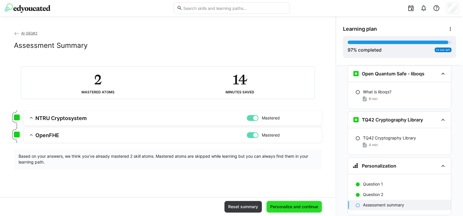
click at [298, 204] on span "Personalize and continue" at bounding box center [294, 207] width 50 height 6
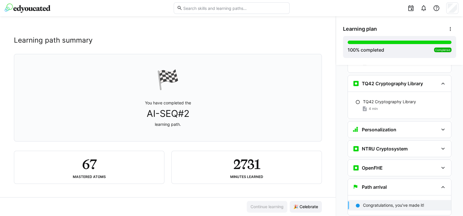
scroll to position [6, 0]
click at [360, 140] on div "NTRU Cryptosystem" at bounding box center [399, 148] width 103 height 16
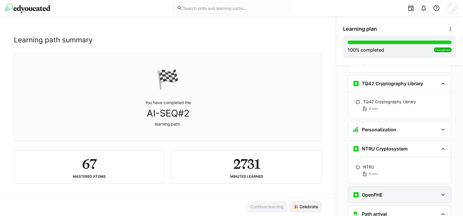
click at [376, 187] on div "OpenFHE" at bounding box center [399, 195] width 103 height 16
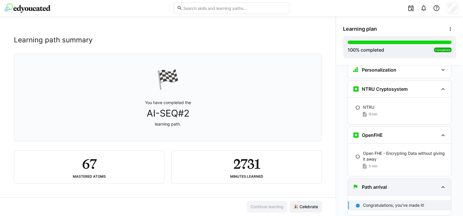
click at [388, 179] on div "Path arrival" at bounding box center [399, 187] width 103 height 16
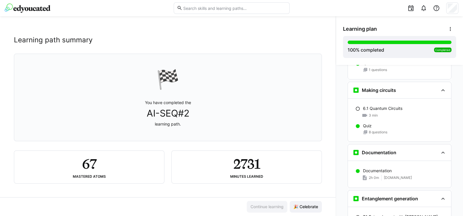
scroll to position [1337, 0]
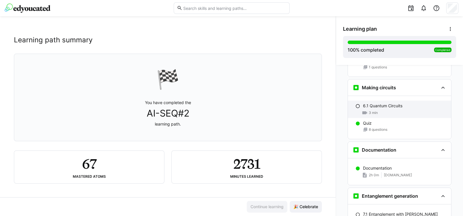
click at [385, 110] on div "3 min" at bounding box center [404, 113] width 83 height 6
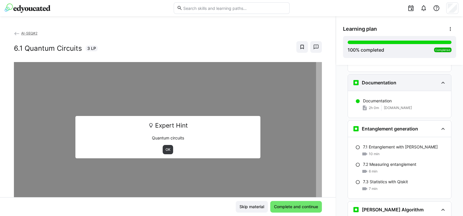
scroll to position [1408, 0]
